Goal: Information Seeking & Learning: Learn about a topic

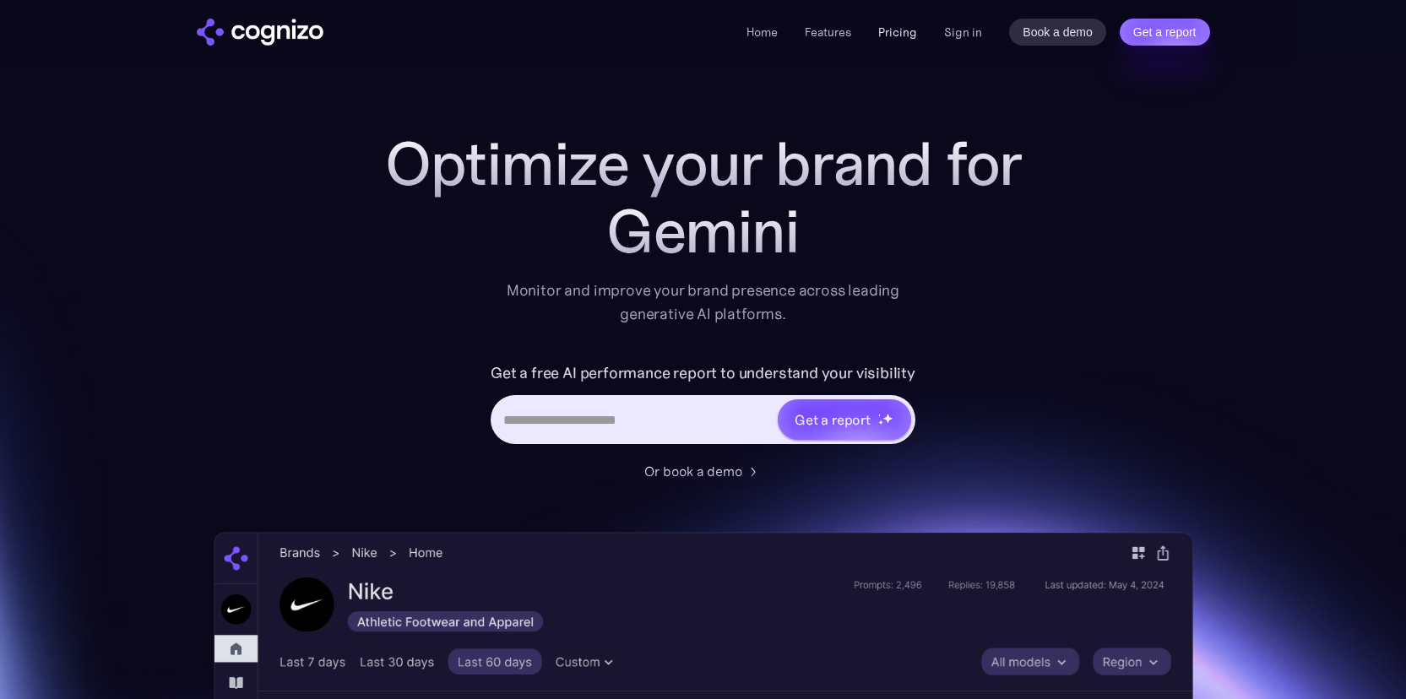
click at [904, 35] on link "Pricing" at bounding box center [897, 31] width 39 height 15
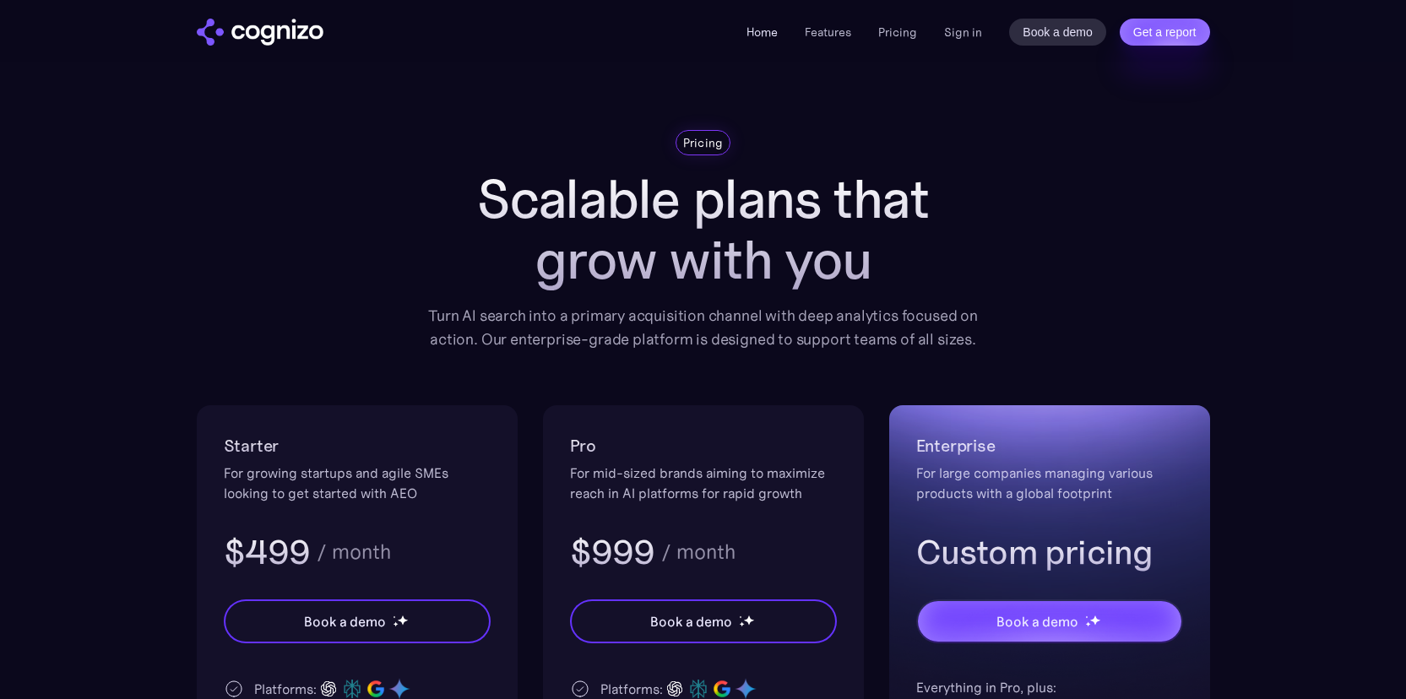
click at [769, 35] on link "Home" at bounding box center [762, 31] width 31 height 15
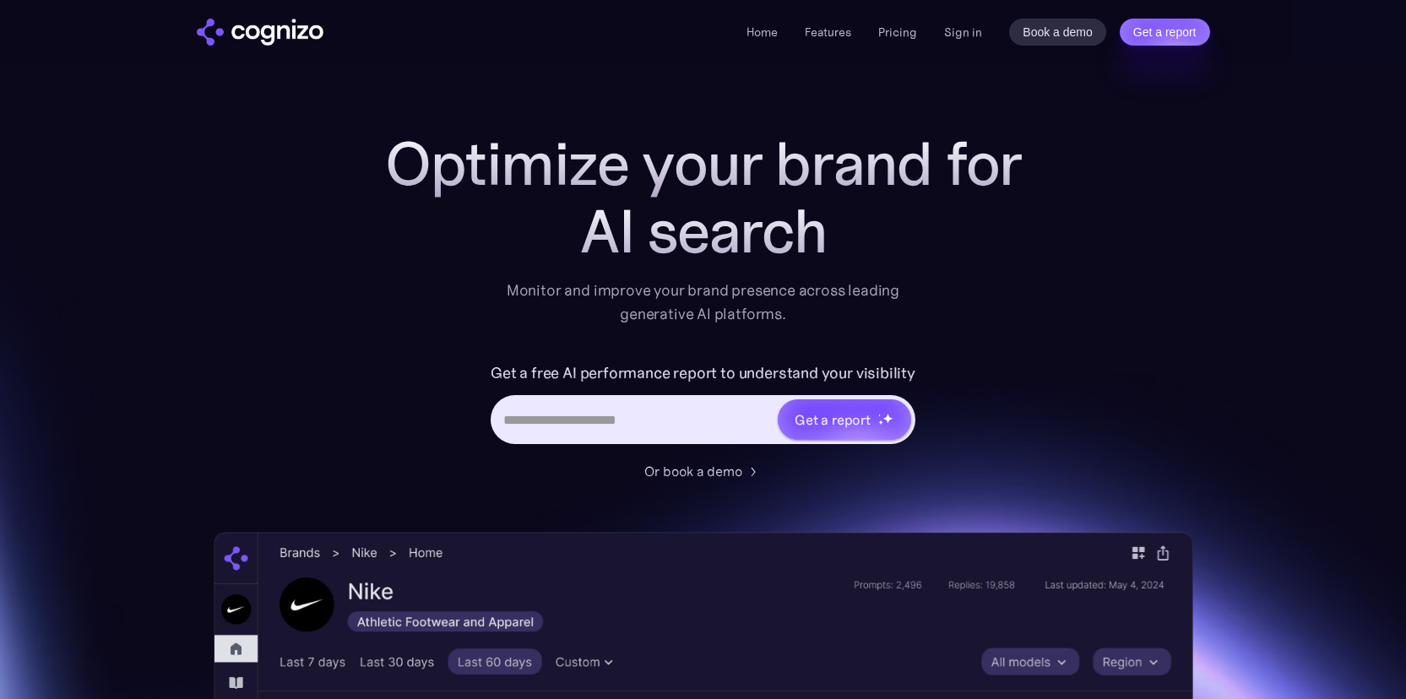
click at [635, 436] on div "Get a report" at bounding box center [703, 419] width 425 height 49
click at [660, 426] on input "Hero URL Input Form" at bounding box center [634, 420] width 283 height 32
type input "**********"
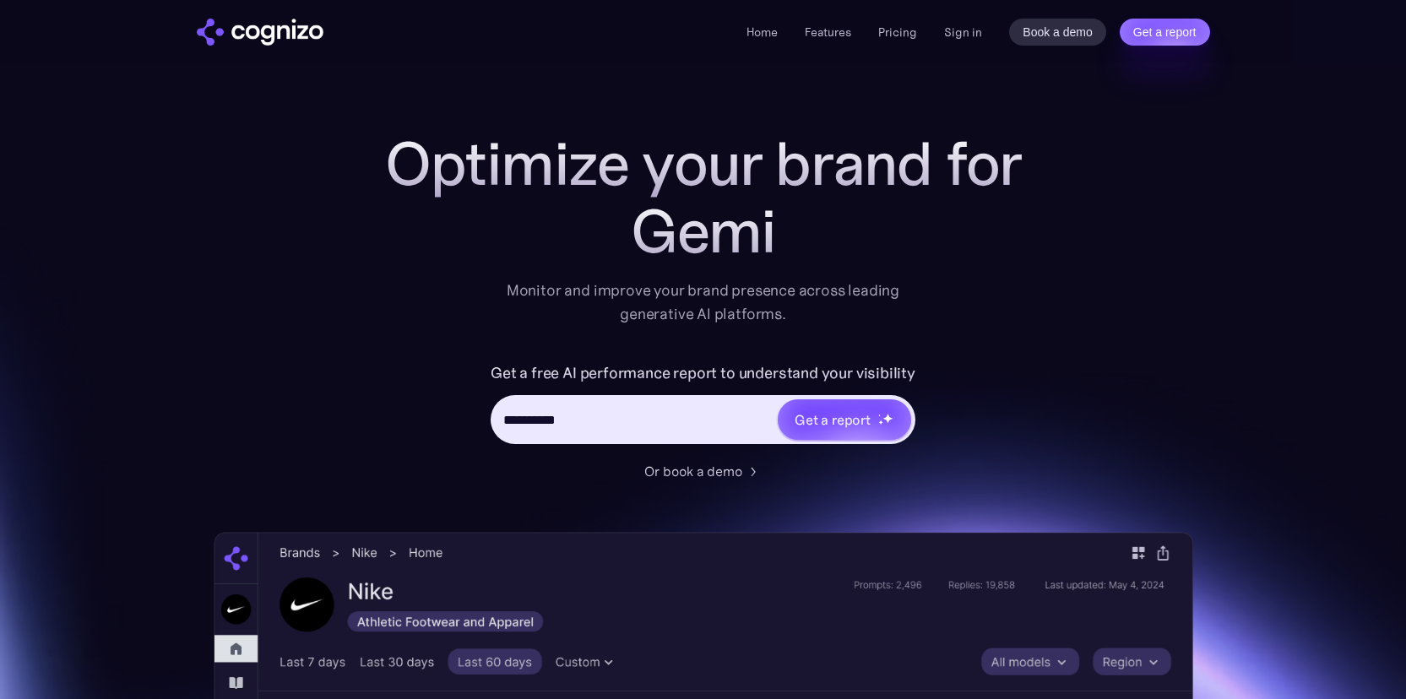
type input "**********"
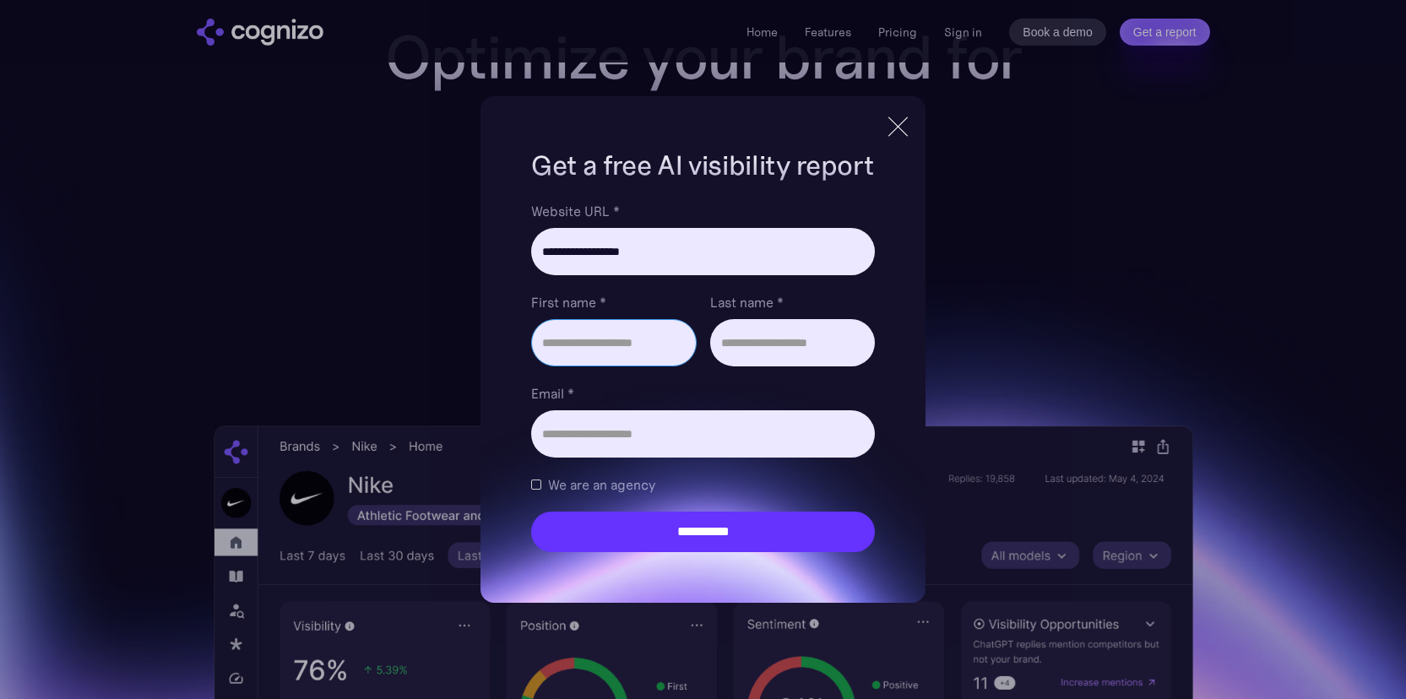
scroll to position [124, 0]
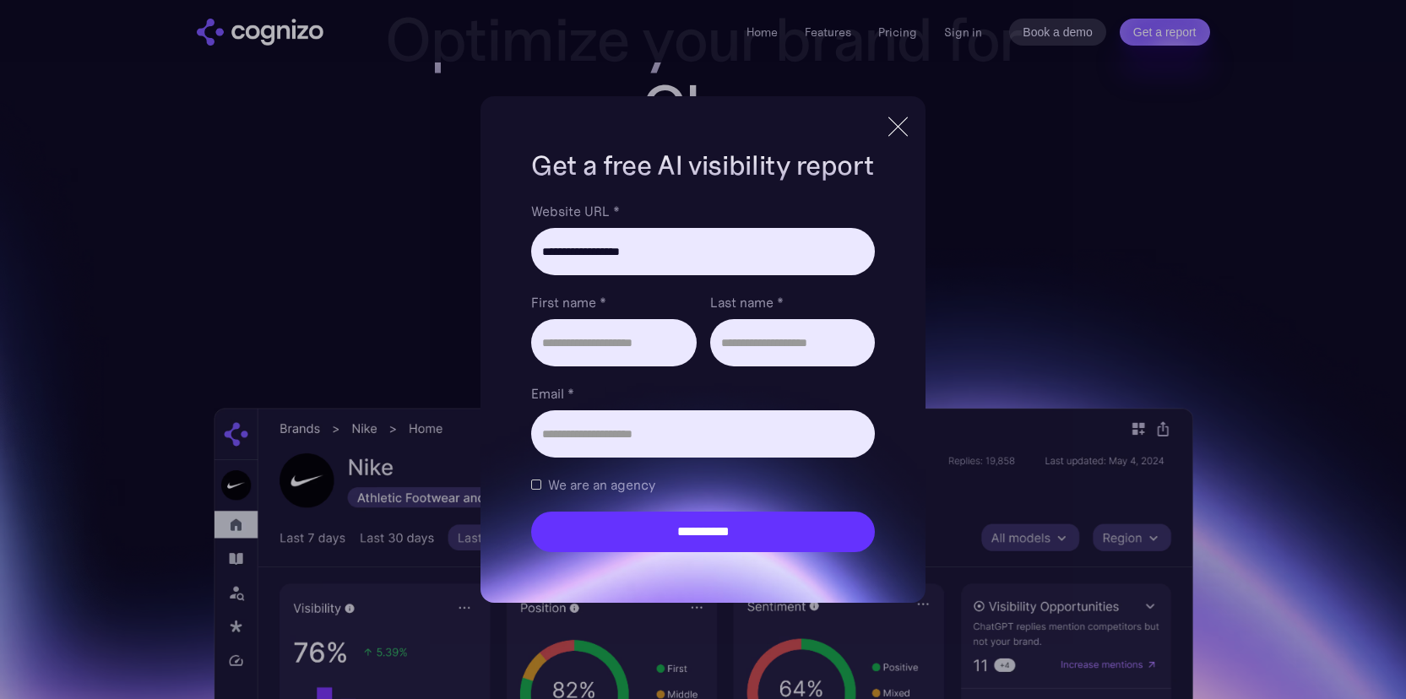
click at [904, 123] on div at bounding box center [898, 126] width 28 height 30
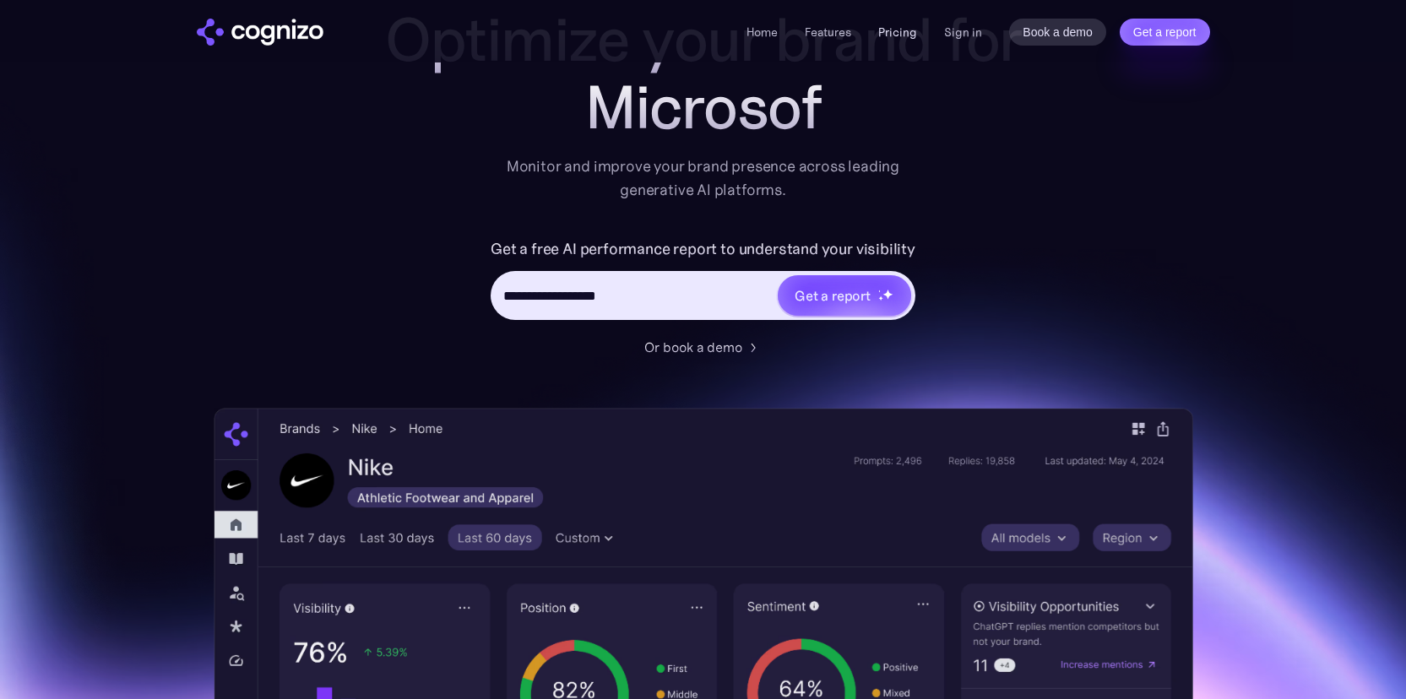
click at [913, 34] on link "Pricing" at bounding box center [897, 31] width 39 height 15
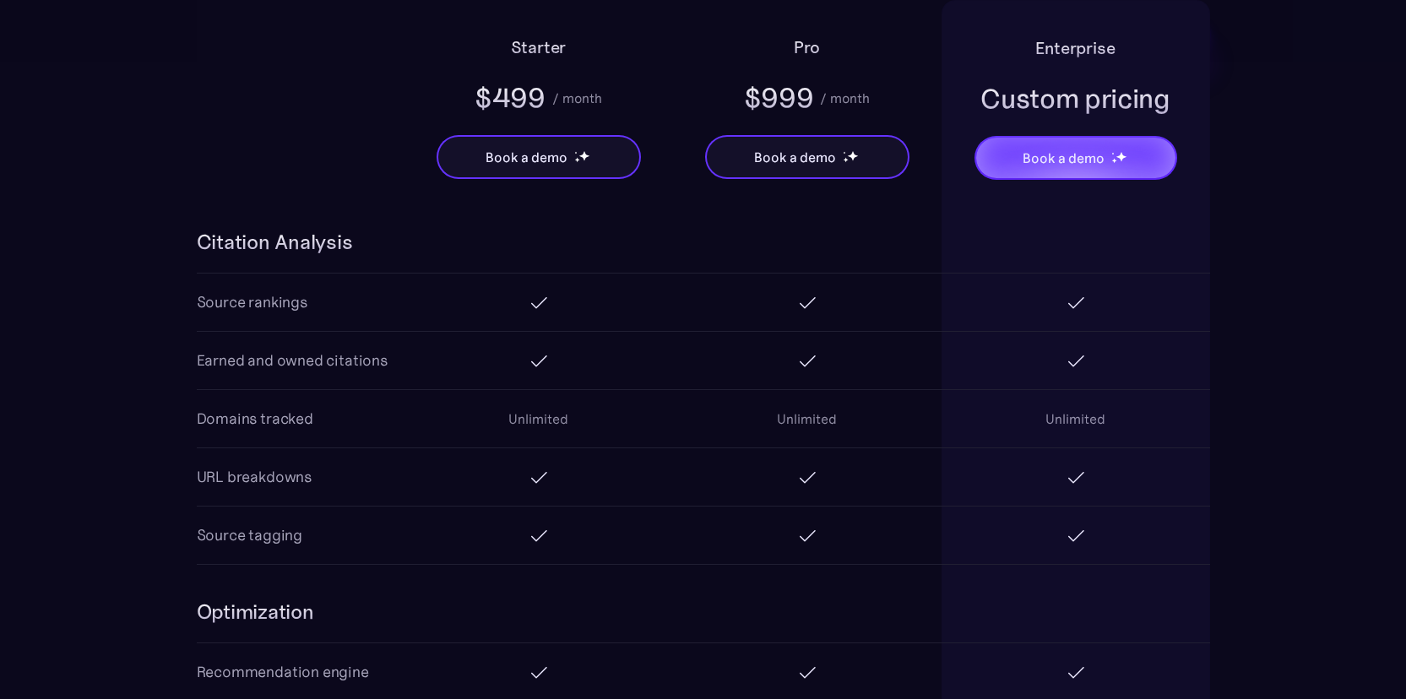
scroll to position [2132, 0]
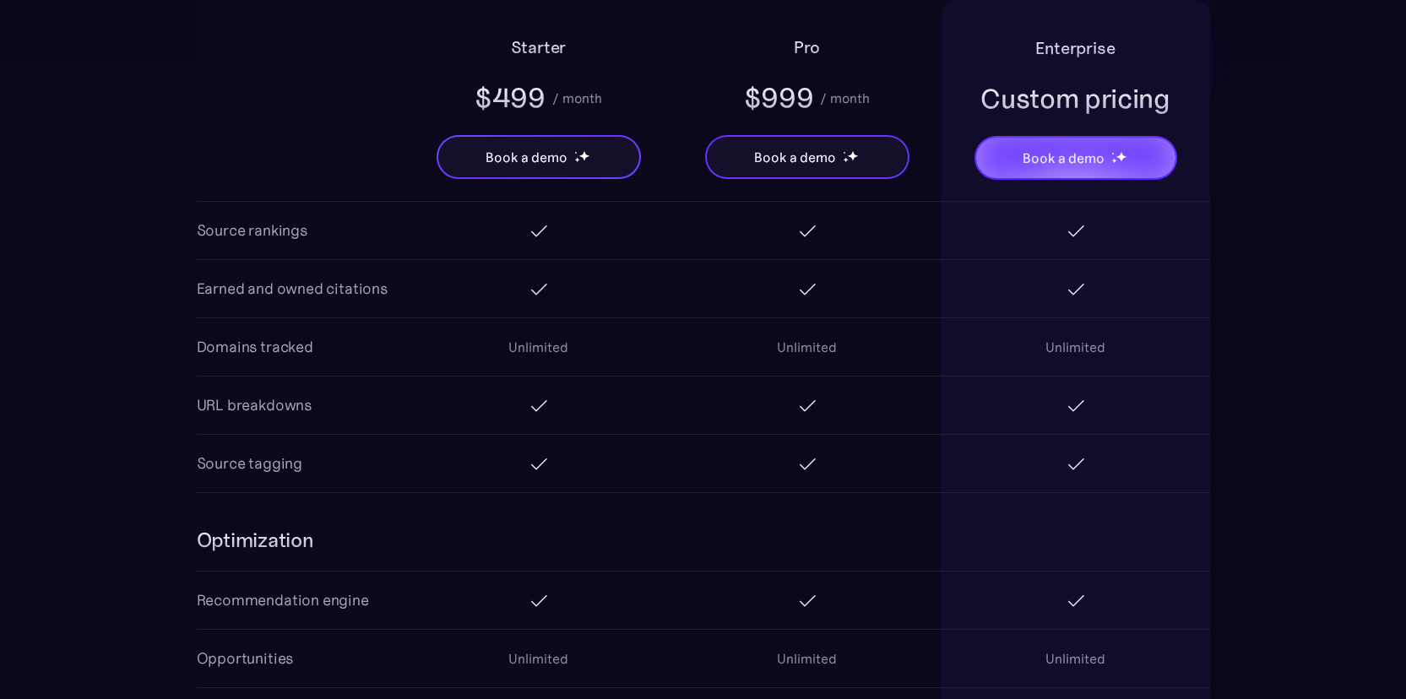
click at [611, 110] on div "Starter $499 / month Book a demo" at bounding box center [538, 98] width 269 height 197
click at [613, 110] on div "Starter $499 / month Book a demo" at bounding box center [538, 98] width 269 height 197
drag, startPoint x: 610, startPoint y: 106, endPoint x: 469, endPoint y: 96, distance: 141.3
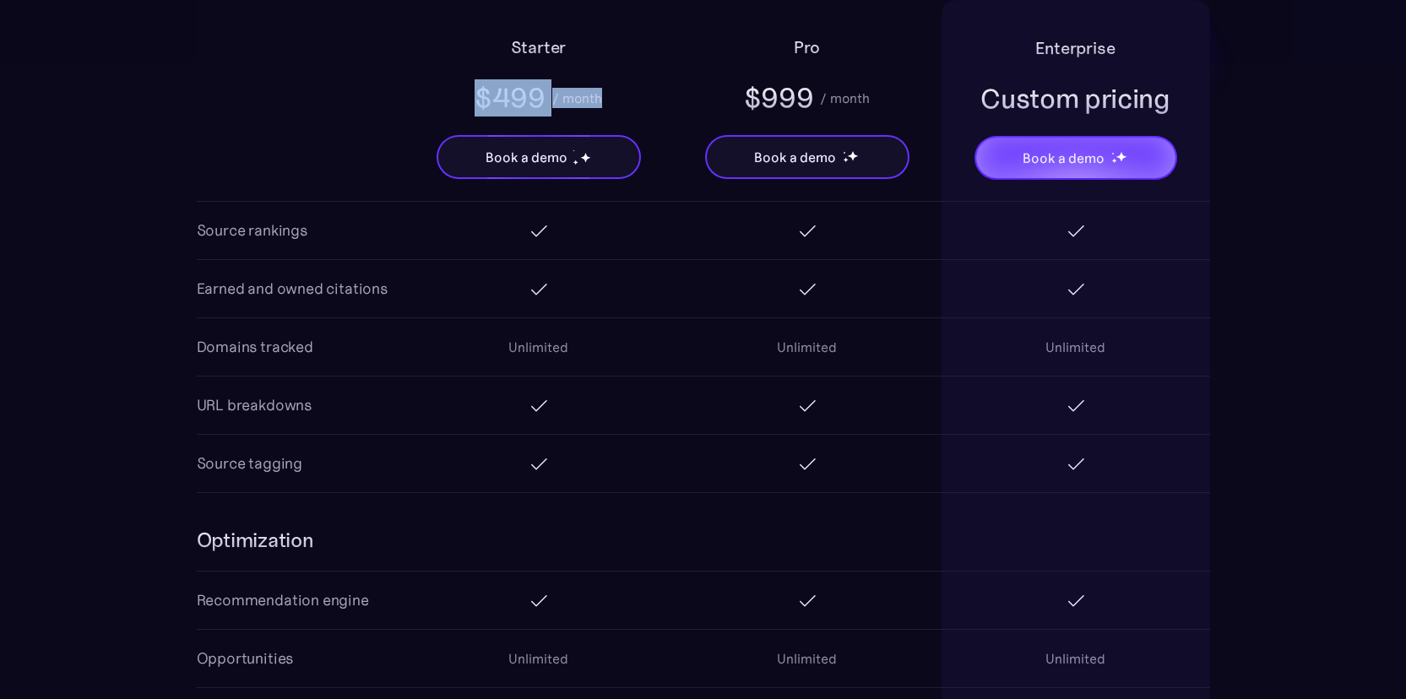
click at [469, 96] on div "Starter $499 / month Book a demo" at bounding box center [538, 98] width 269 height 197
copy div "$499 / month"
